Goal: Information Seeking & Learning: Compare options

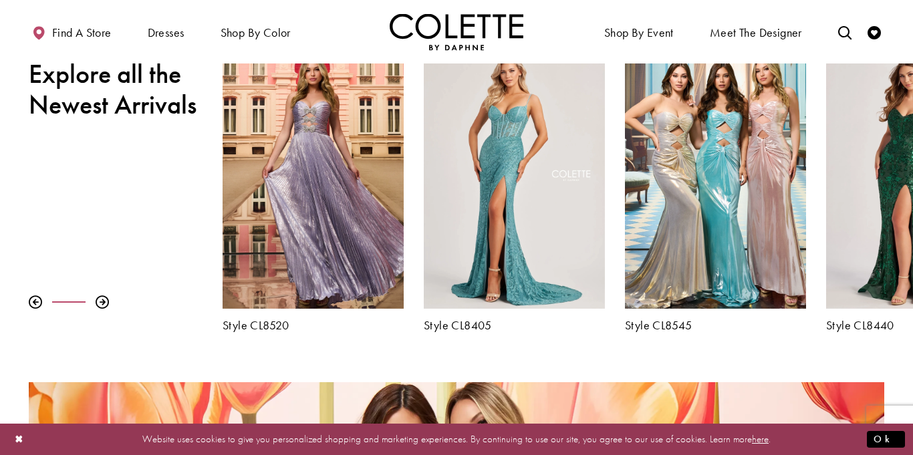
scroll to position [464, 0]
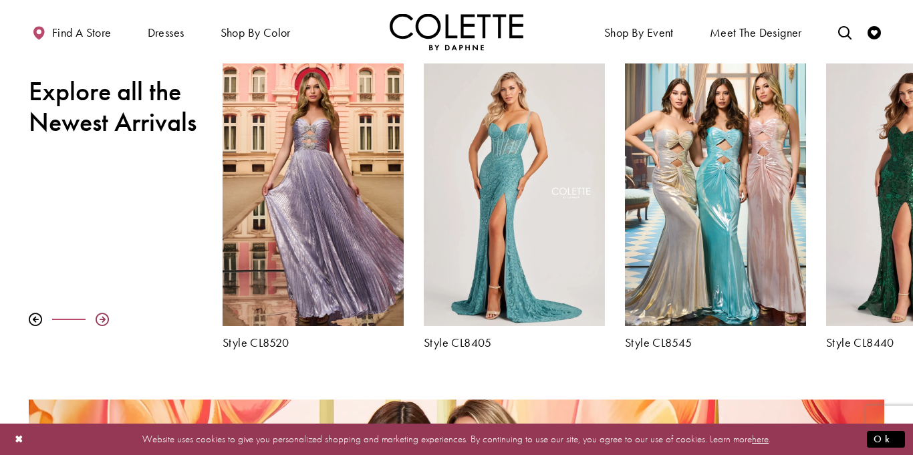
click at [100, 319] on div at bounding box center [102, 319] width 13 height 13
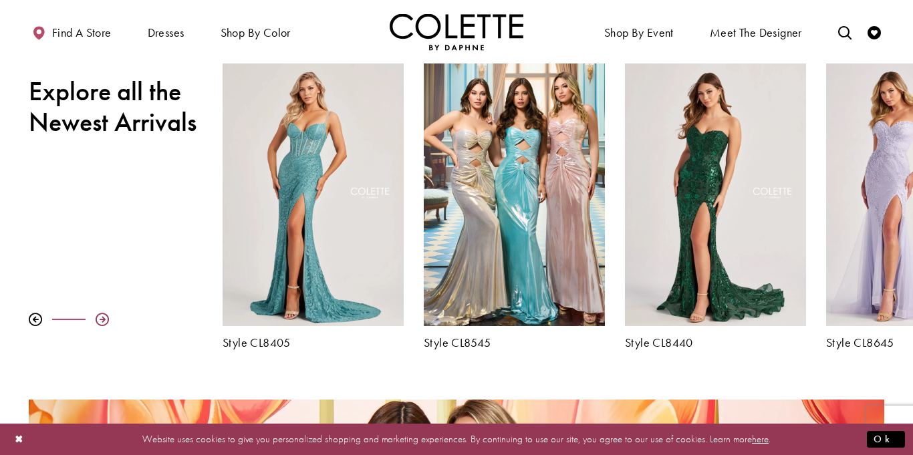
click at [100, 319] on div at bounding box center [102, 319] width 13 height 13
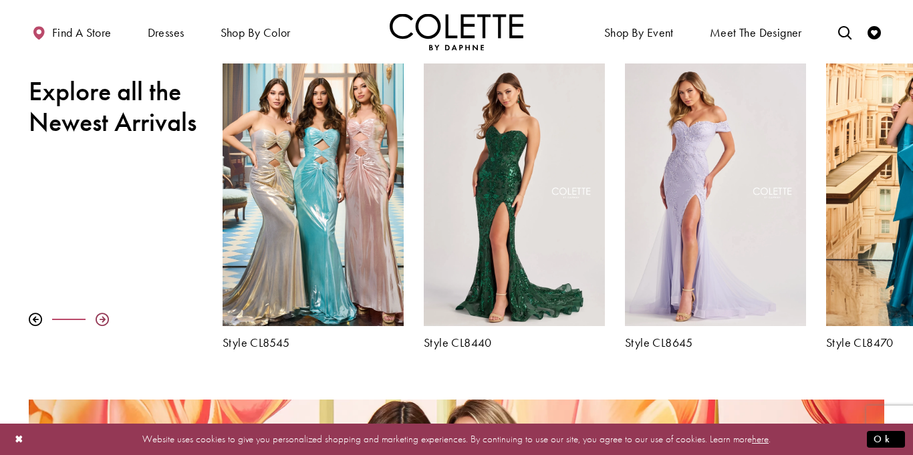
click at [100, 319] on div at bounding box center [102, 319] width 13 height 13
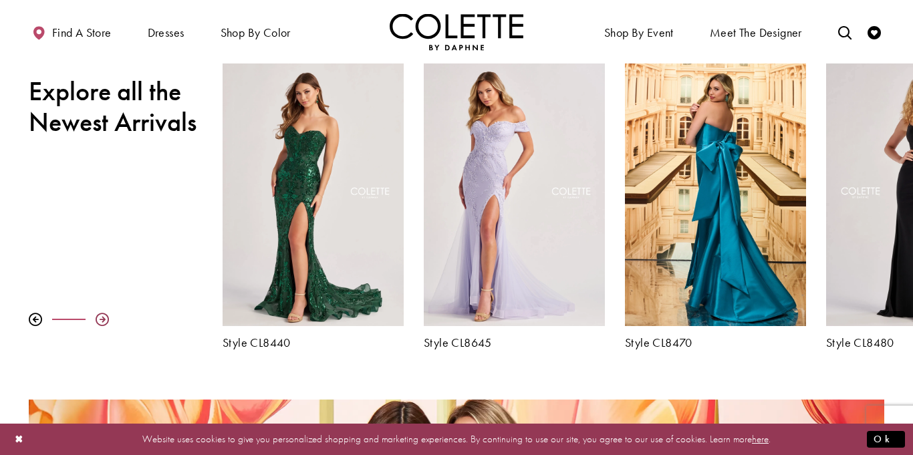
click at [100, 319] on div at bounding box center [102, 319] width 13 height 13
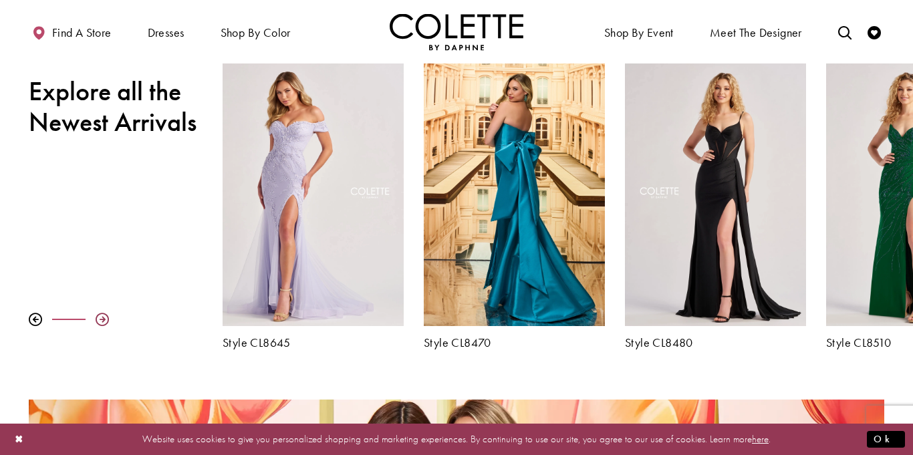
click at [100, 319] on div at bounding box center [102, 319] width 13 height 13
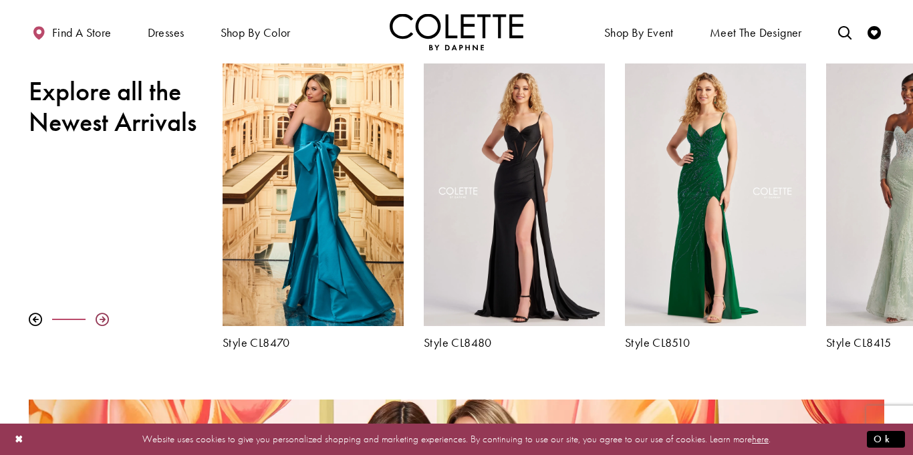
click at [100, 319] on div at bounding box center [102, 319] width 13 height 13
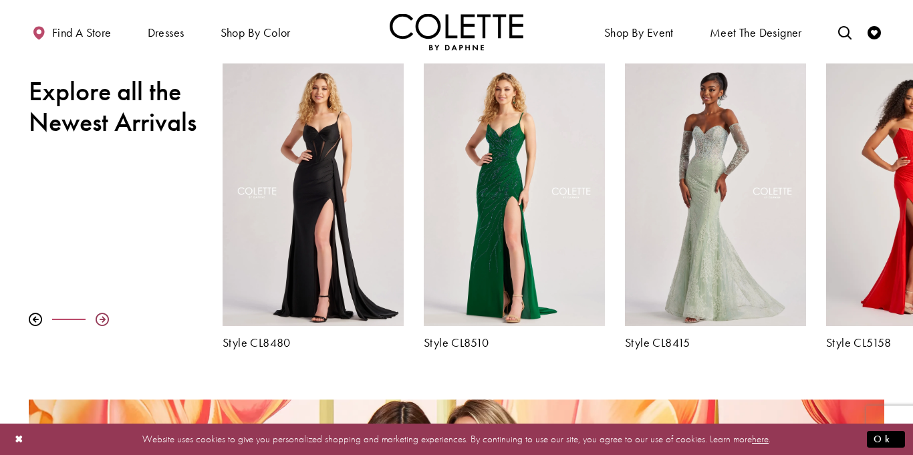
click at [100, 319] on div at bounding box center [102, 319] width 13 height 13
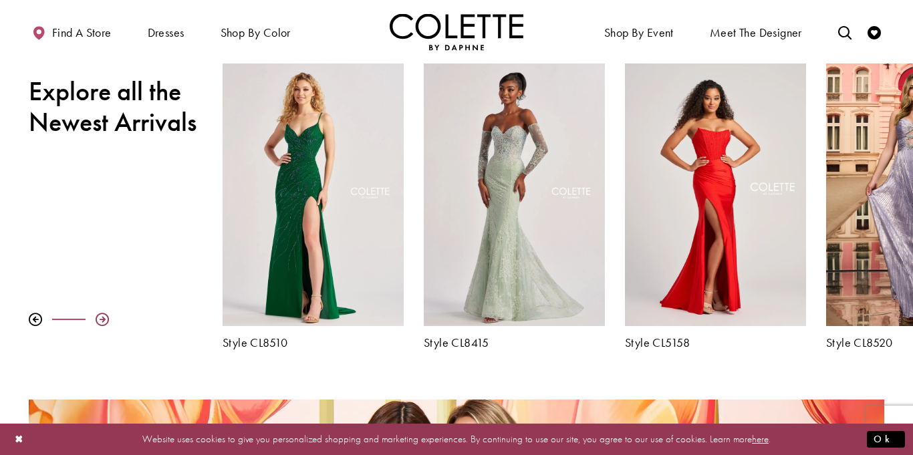
click at [100, 319] on div at bounding box center [102, 319] width 13 height 13
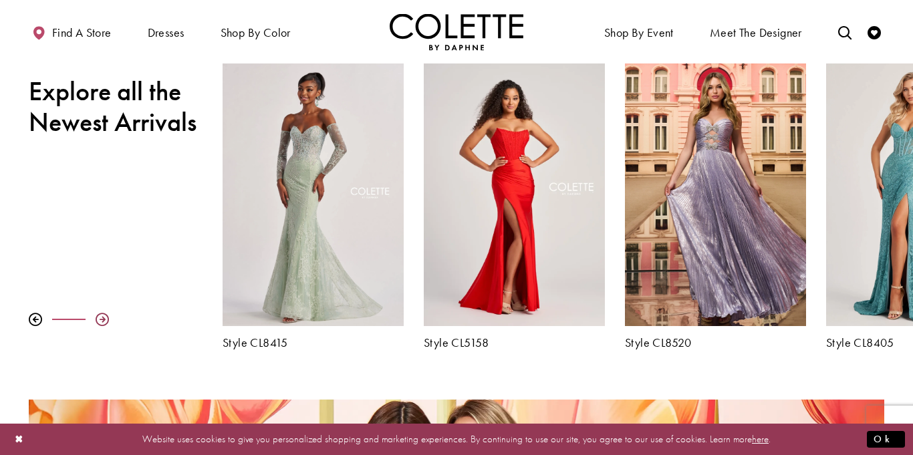
click at [100, 319] on div at bounding box center [102, 319] width 13 height 13
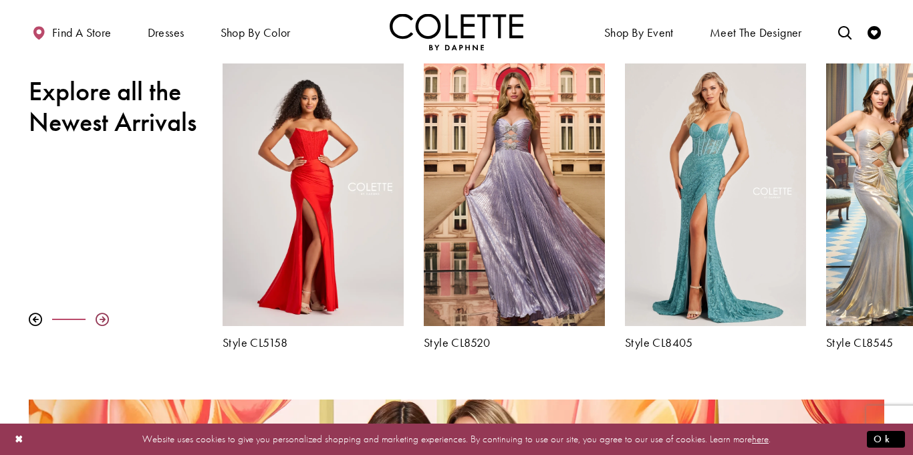
click at [100, 319] on div at bounding box center [102, 319] width 13 height 13
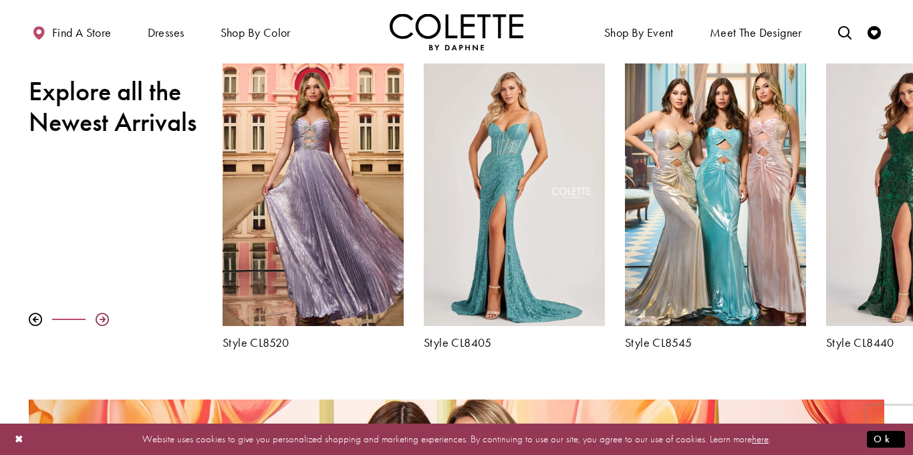
click at [100, 319] on div at bounding box center [102, 319] width 13 height 13
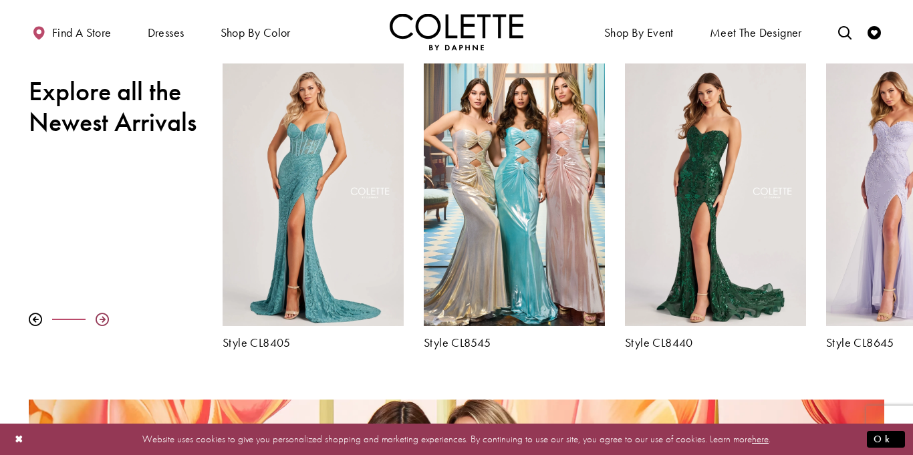
click at [100, 319] on div at bounding box center [102, 319] width 13 height 13
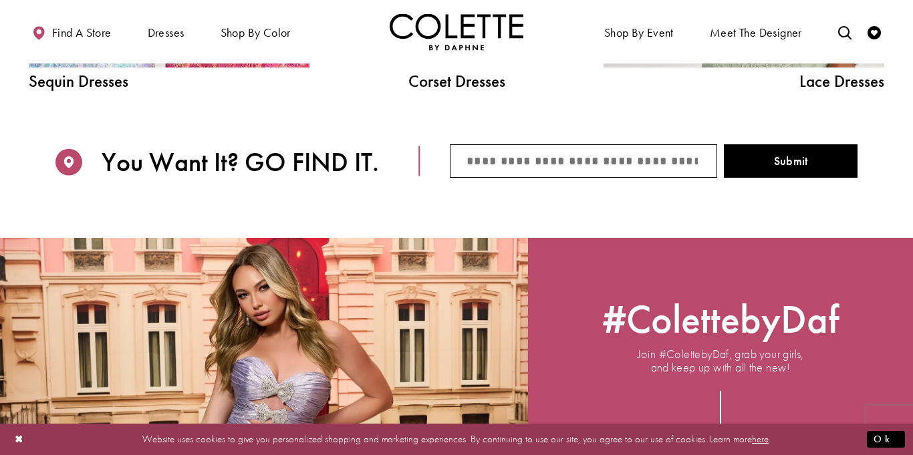
scroll to position [0, 0]
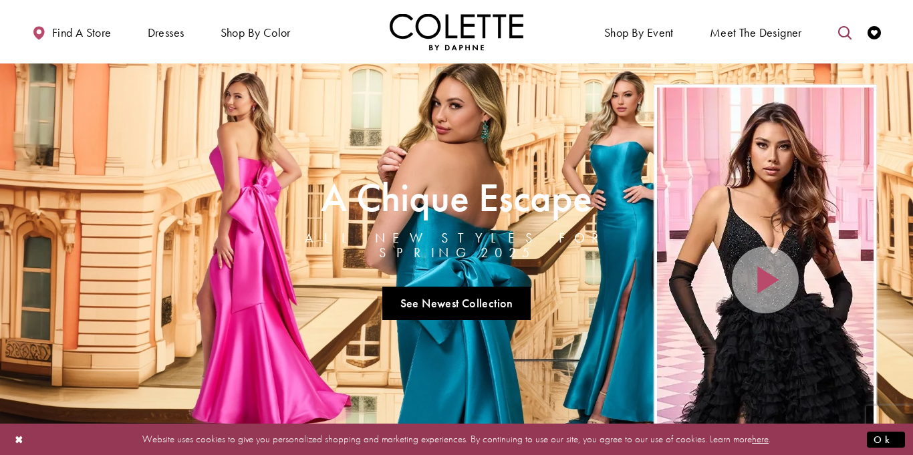
click at [836, 34] on link "Toggle search" at bounding box center [844, 31] width 20 height 37
click at [744, 28] on input "Search" at bounding box center [775, 33] width 161 height 20
type input "**********"
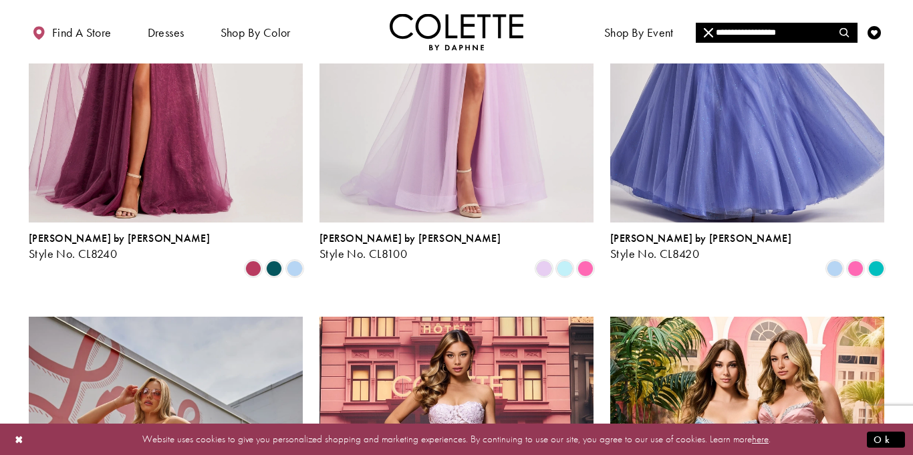
scroll to position [332, 0]
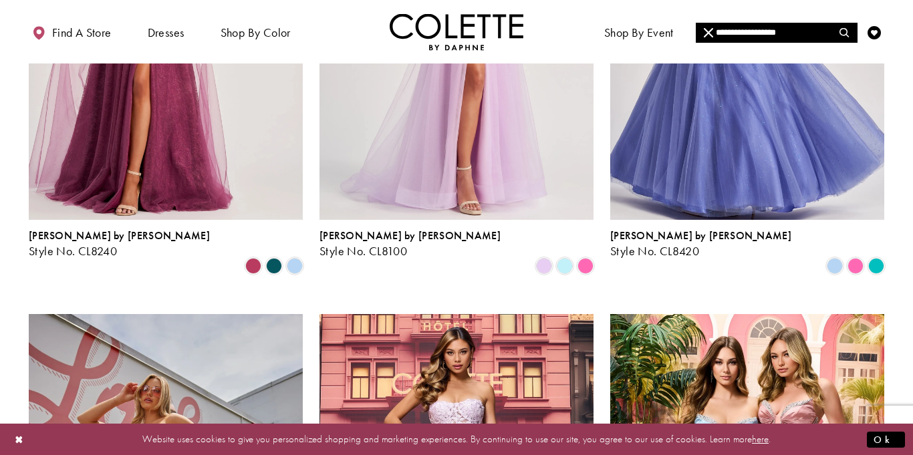
click at [705, 173] on img "Visit Colette by Daphne Style No. CL8420 Page" at bounding box center [747, 21] width 274 height 398
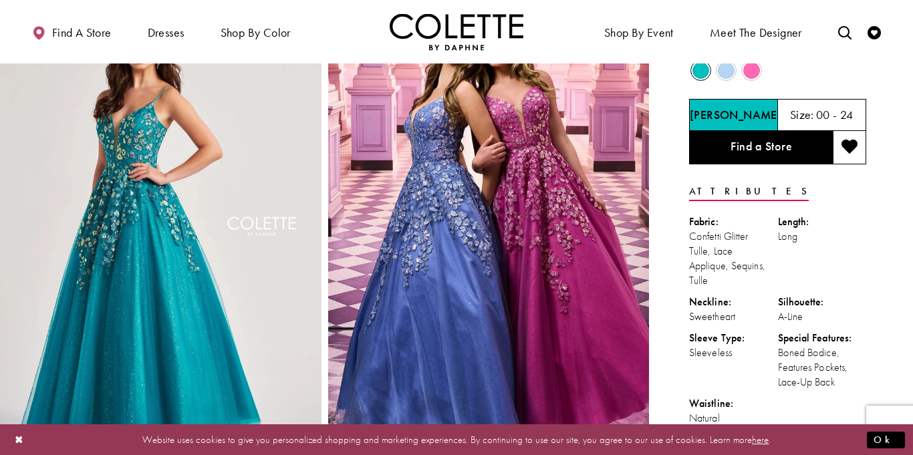
scroll to position [41, 0]
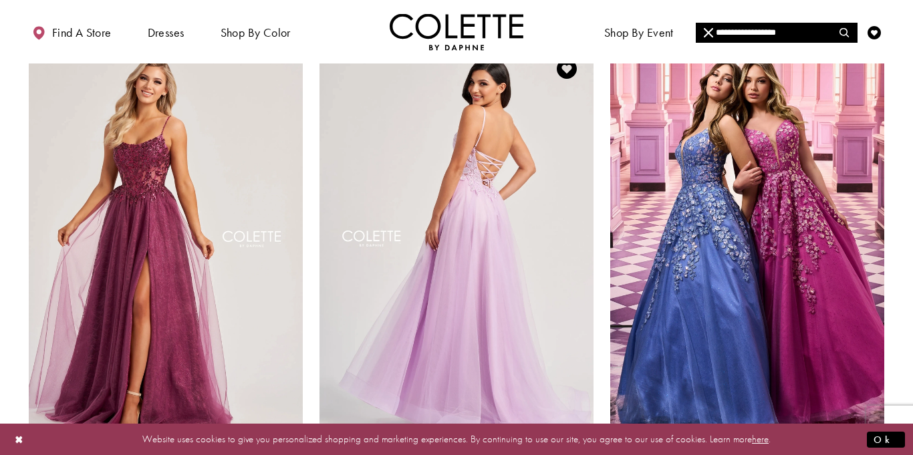
click at [520, 197] on img "Visit Colette by Daphne Style No. CL8100 Page" at bounding box center [456, 241] width 274 height 398
click at [552, 208] on img "Visit Colette by Daphne Style No. CL8100 Page" at bounding box center [456, 241] width 274 height 398
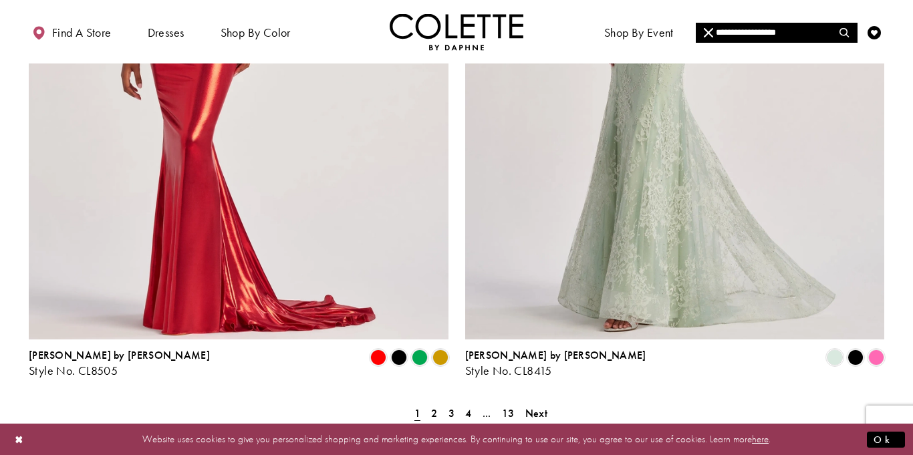
scroll to position [2406, 0]
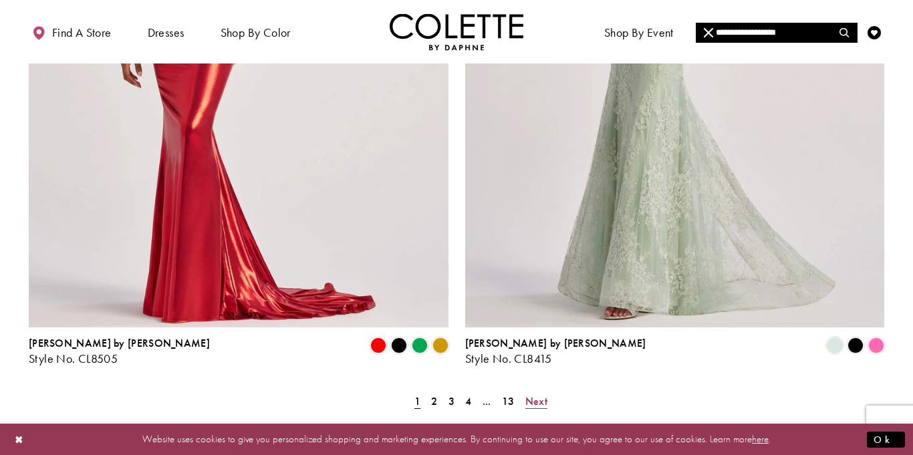
click at [544, 394] on span "Next" at bounding box center [536, 401] width 22 height 14
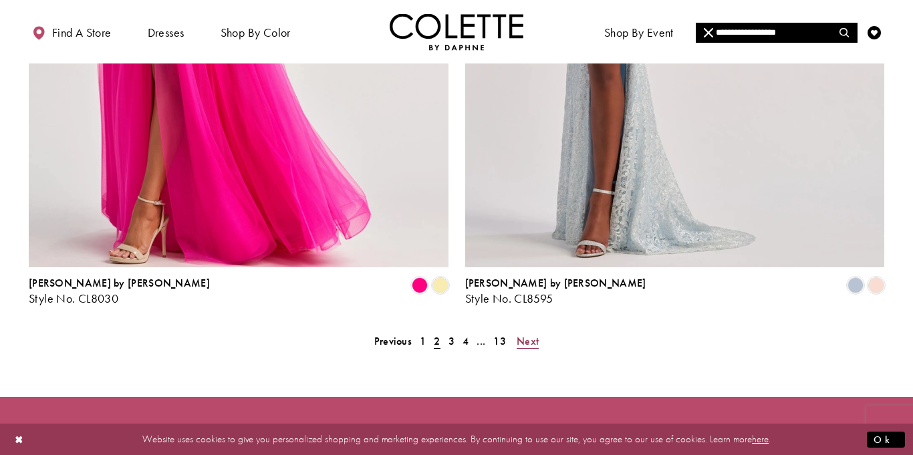
scroll to position [2468, 0]
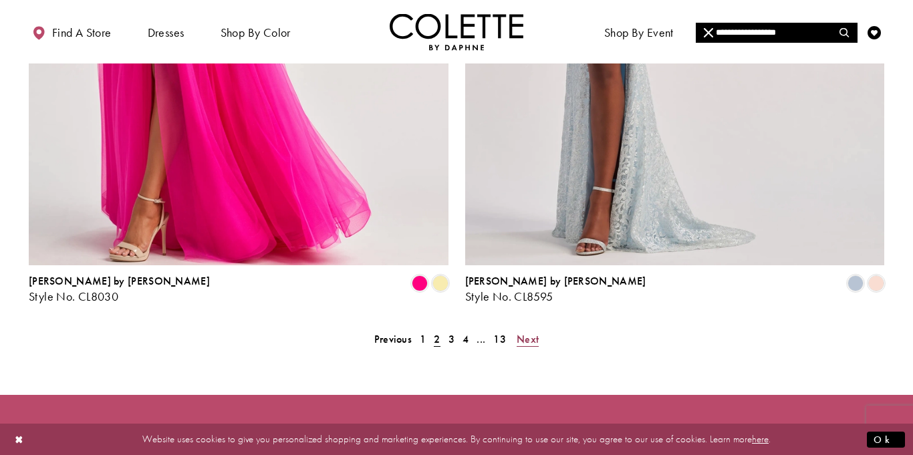
click at [528, 332] on span "Next" at bounding box center [527, 339] width 22 height 14
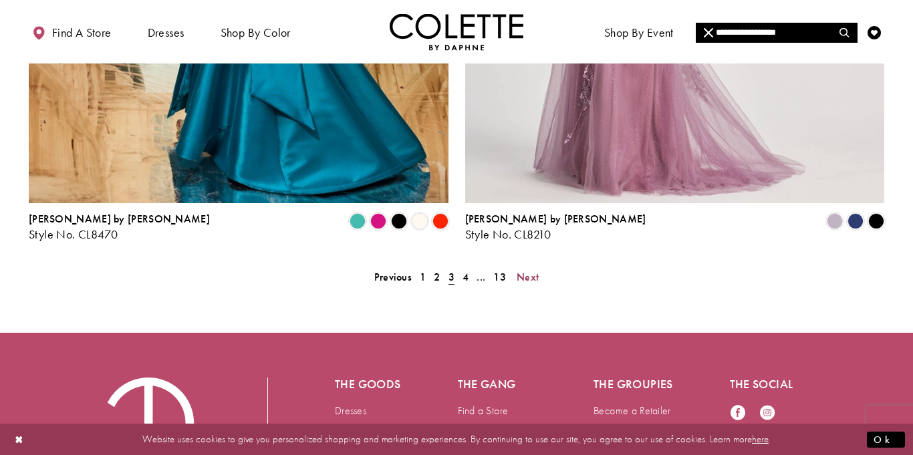
scroll to position [2536, 0]
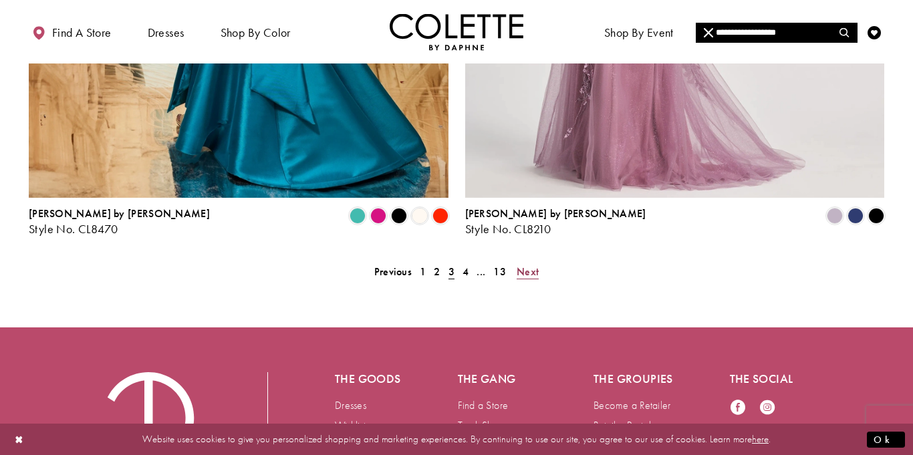
click at [533, 265] on span "Next" at bounding box center [527, 272] width 22 height 14
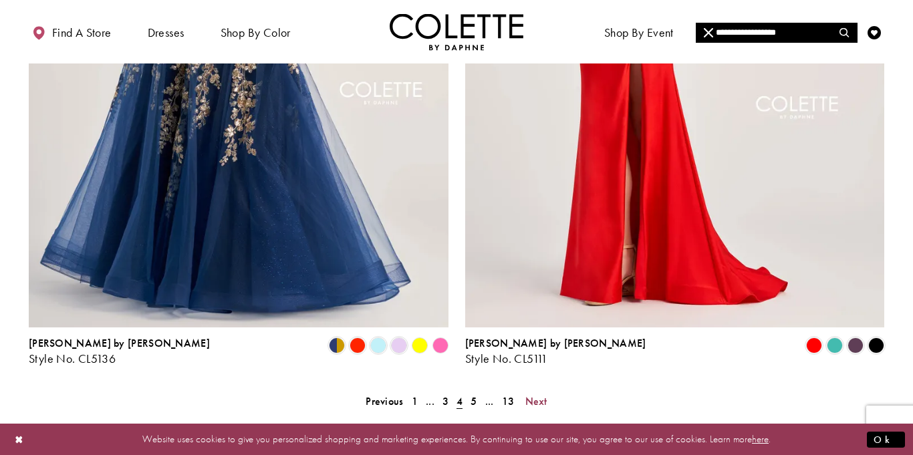
scroll to position [2409, 0]
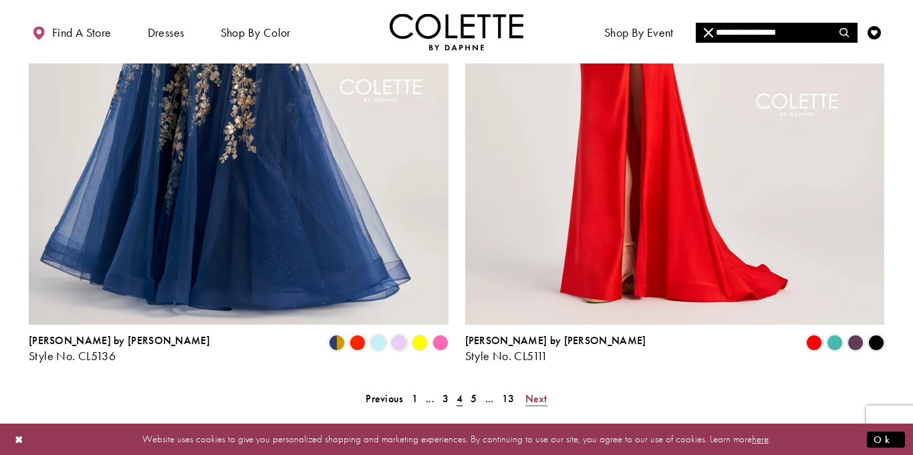
click at [536, 391] on span "Next" at bounding box center [536, 398] width 22 height 14
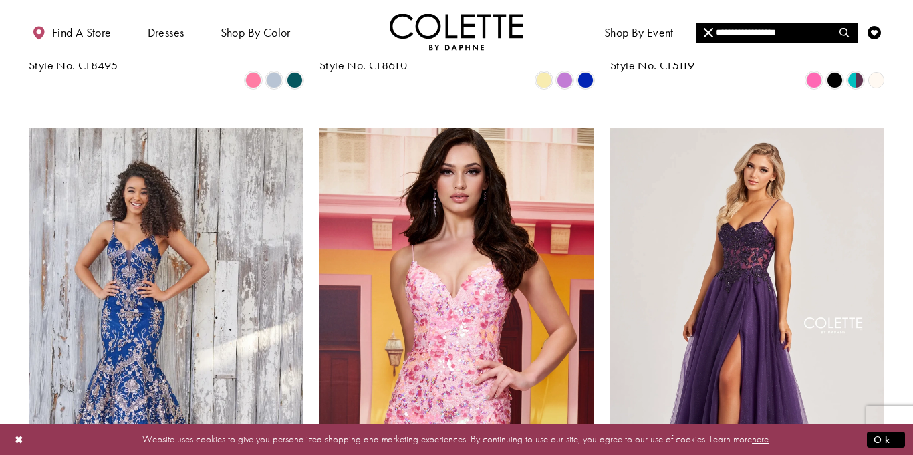
scroll to position [651, 0]
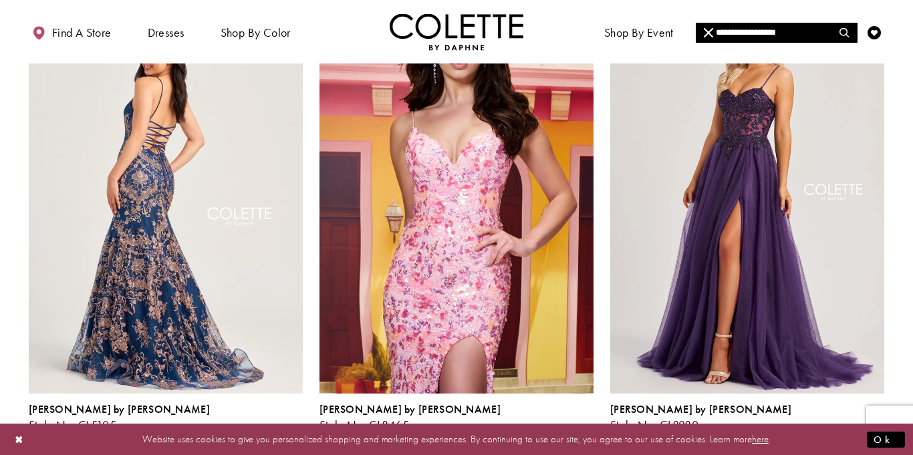
click at [130, 263] on img "Visit Colette by Daphne Style No. CL5105 Page" at bounding box center [166, 194] width 274 height 398
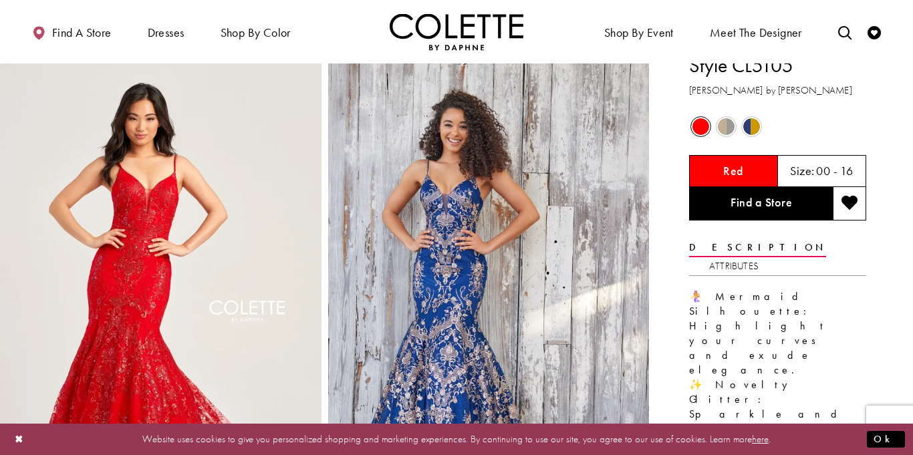
scroll to position [18, 0]
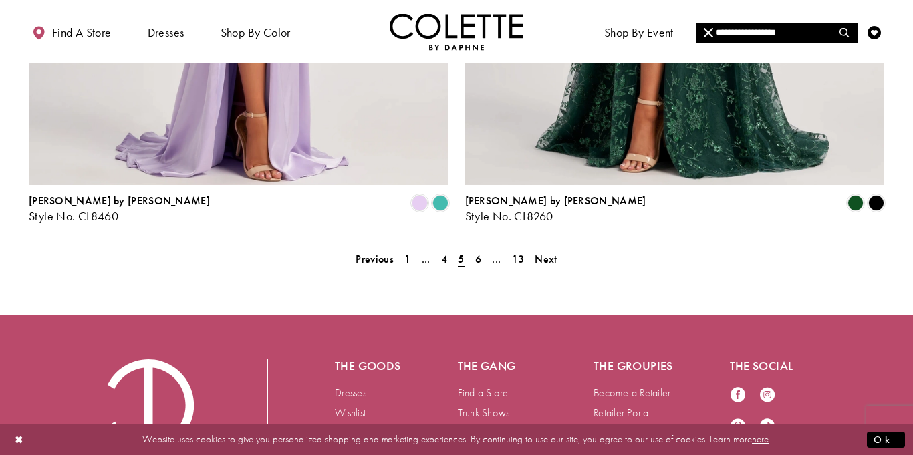
scroll to position [2575, 0]
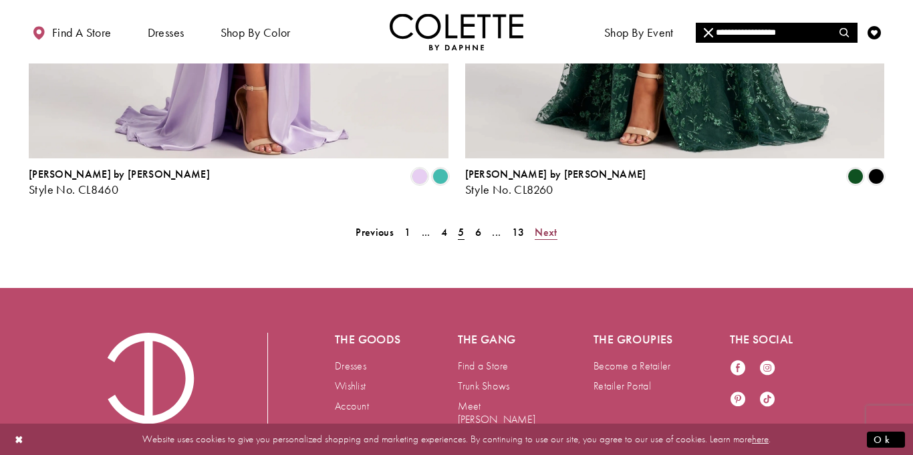
click at [560, 222] on link "Next" at bounding box center [545, 231] width 30 height 19
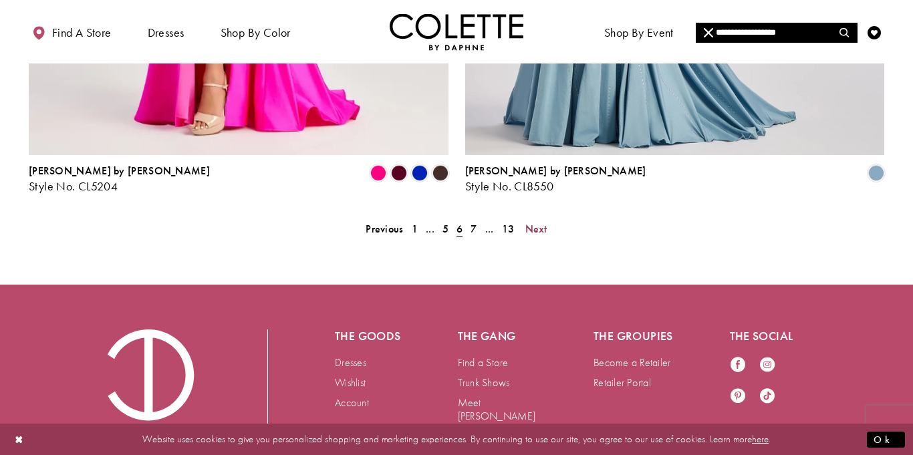
scroll to position [2579, 0]
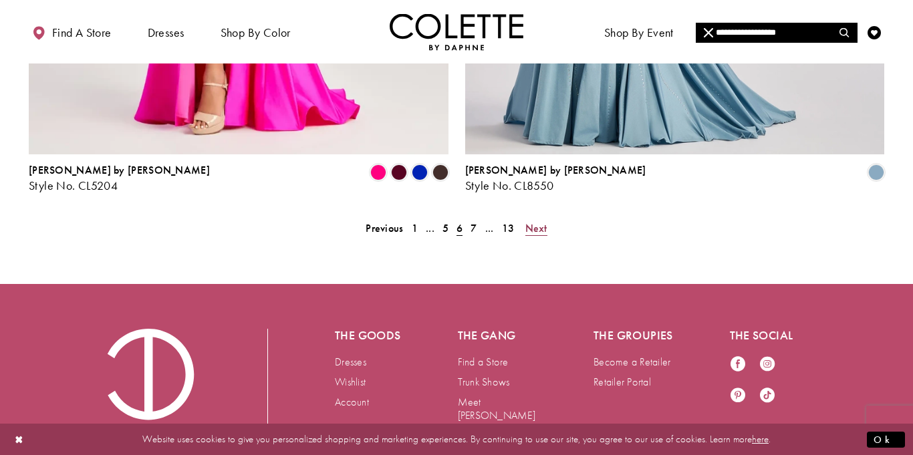
click at [542, 221] on span "Next" at bounding box center [536, 228] width 22 height 14
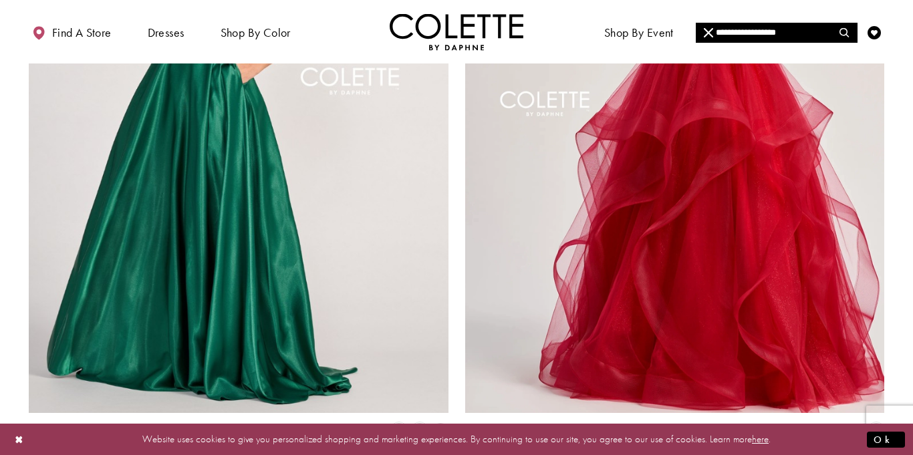
scroll to position [2322, 0]
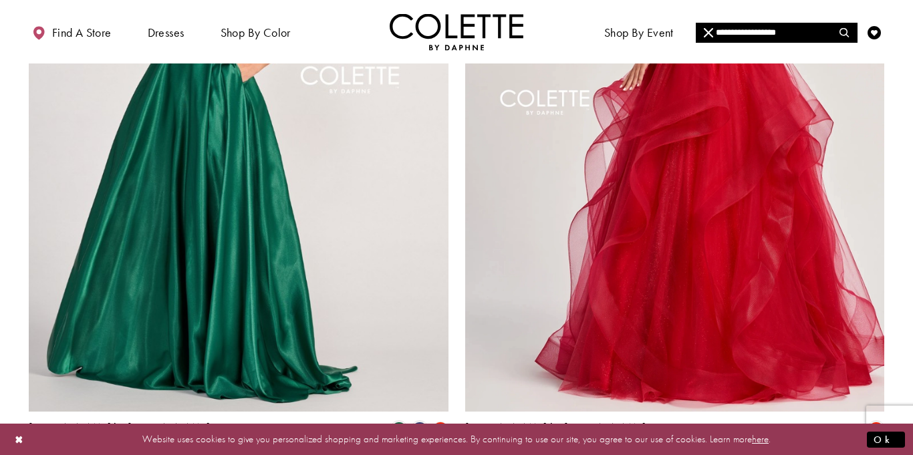
click at [711, 170] on img "Visit Colette by Daphne Style No. CL8290 Page" at bounding box center [675, 107] width 420 height 610
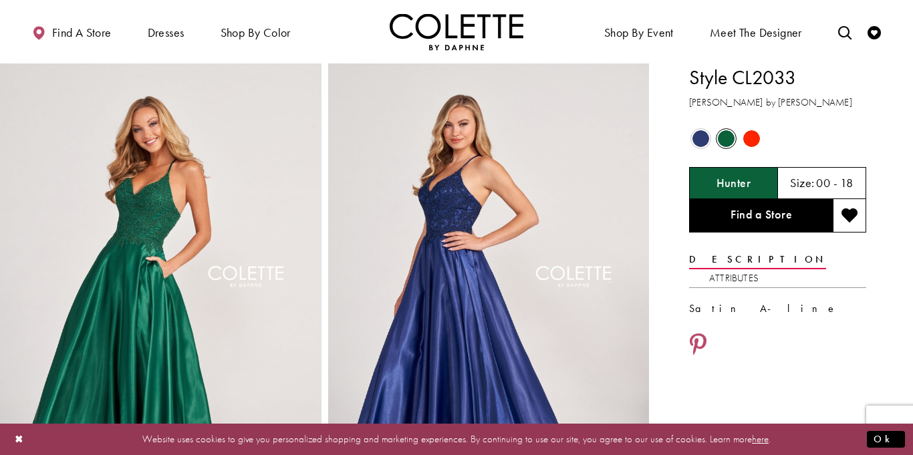
click at [746, 146] on span "Product color controls state depends on size chosen" at bounding box center [751, 138] width 17 height 17
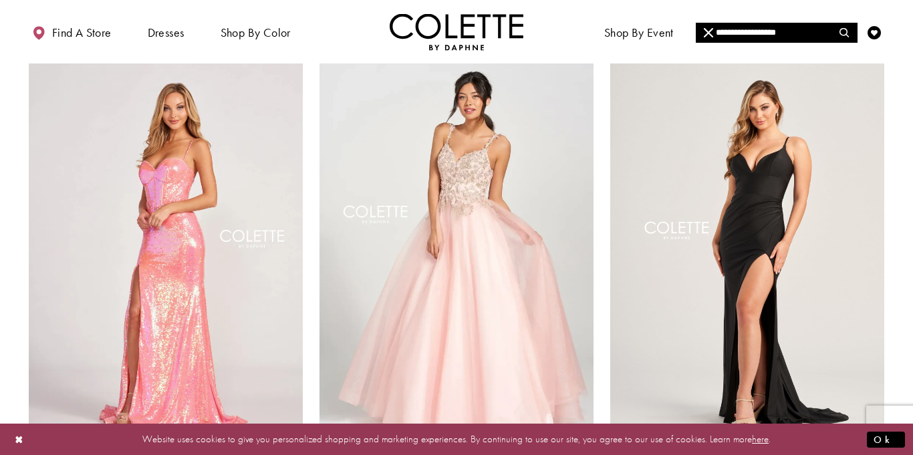
scroll to position [1106, 0]
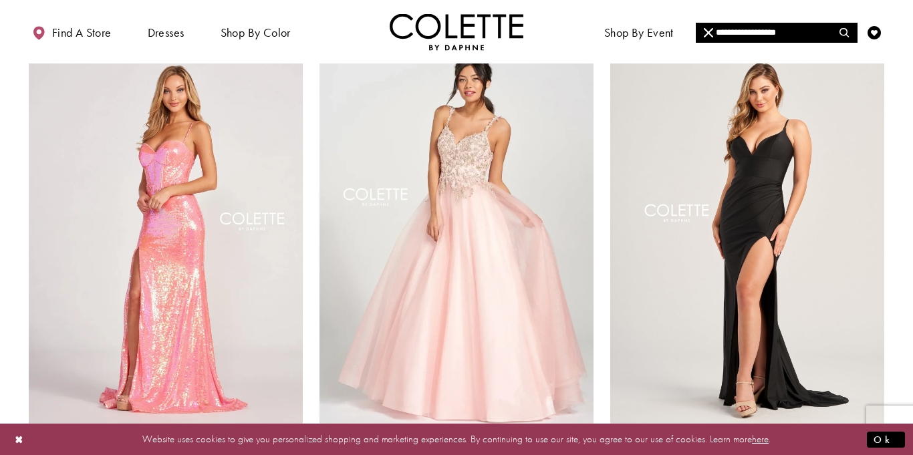
click at [562, 216] on img "Visit Colette by Daphne Style No. CL12205 Page" at bounding box center [456, 232] width 274 height 398
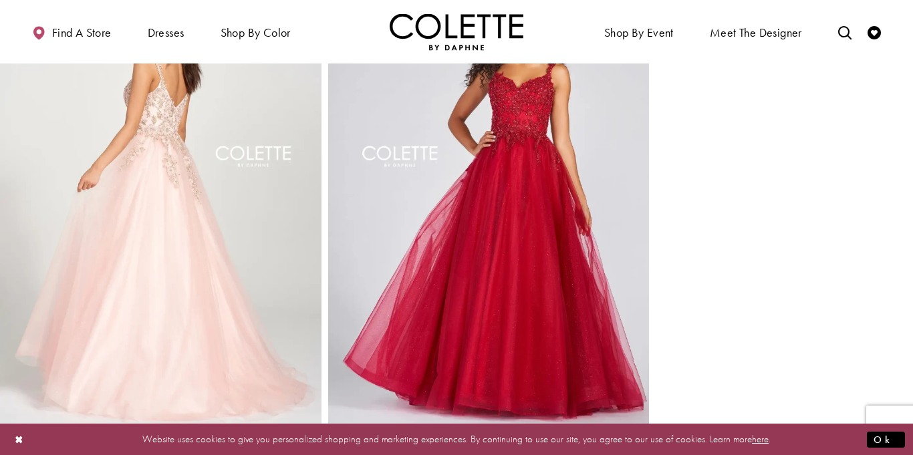
scroll to position [587, 0]
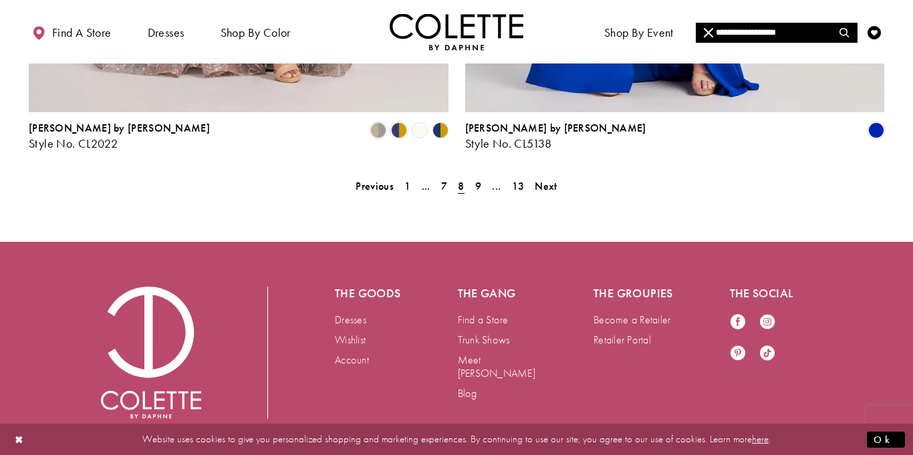
scroll to position [2576, 0]
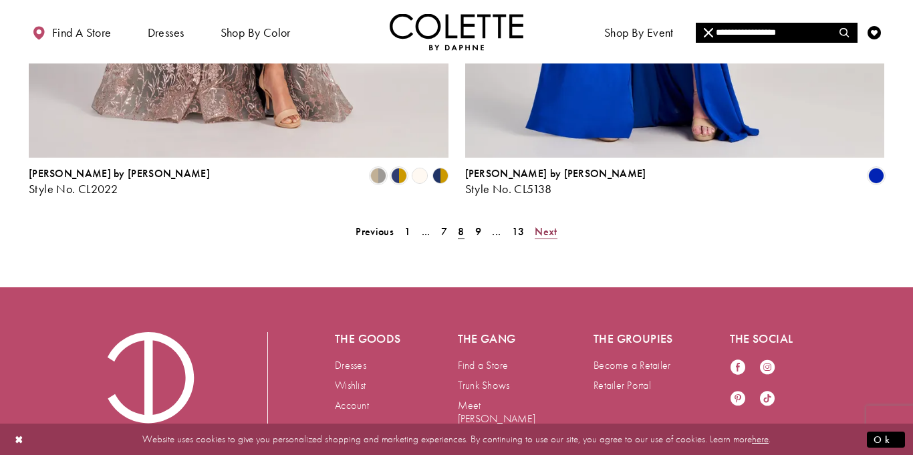
click at [547, 224] on span "Next" at bounding box center [545, 231] width 22 height 14
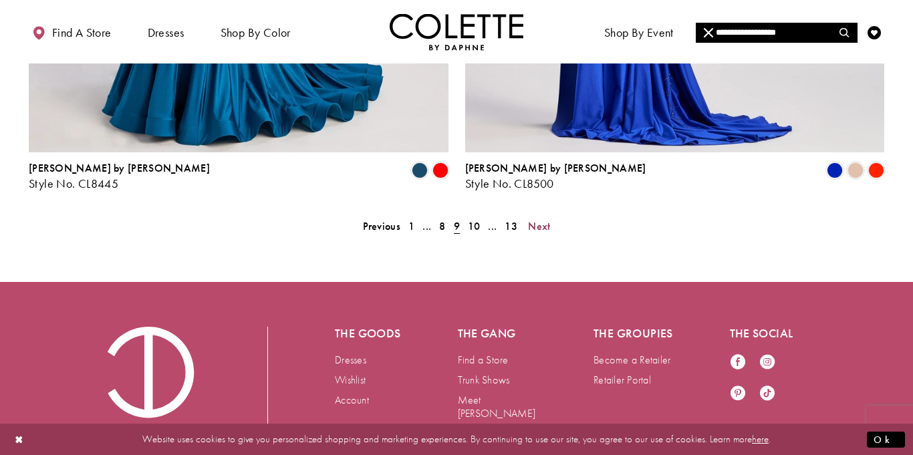
scroll to position [2592, 0]
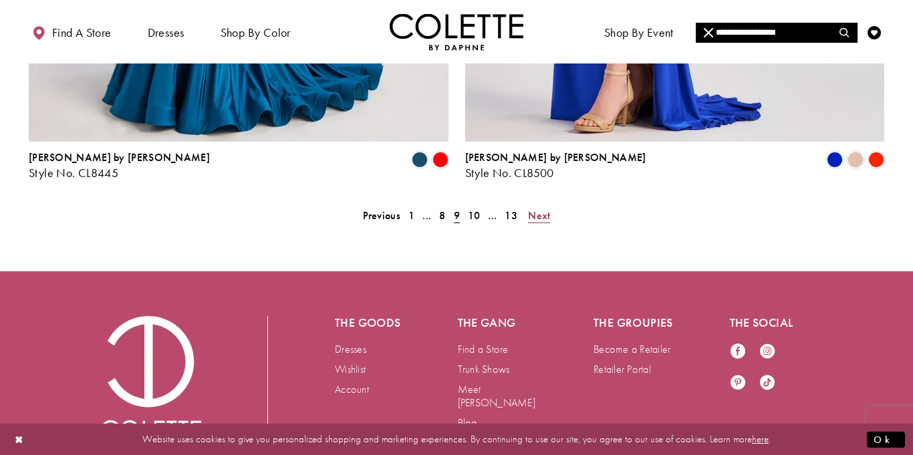
click at [540, 208] on span "Next" at bounding box center [539, 215] width 22 height 14
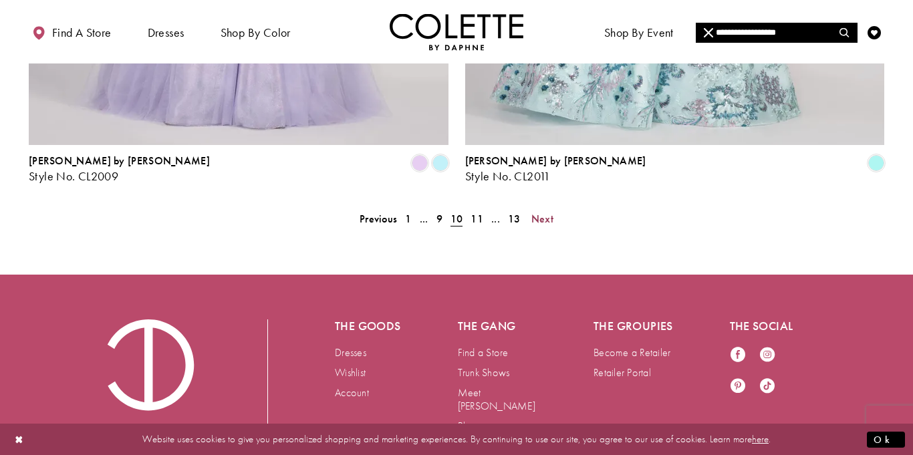
scroll to position [2621, 0]
